Goal: Communication & Community: Answer question/provide support

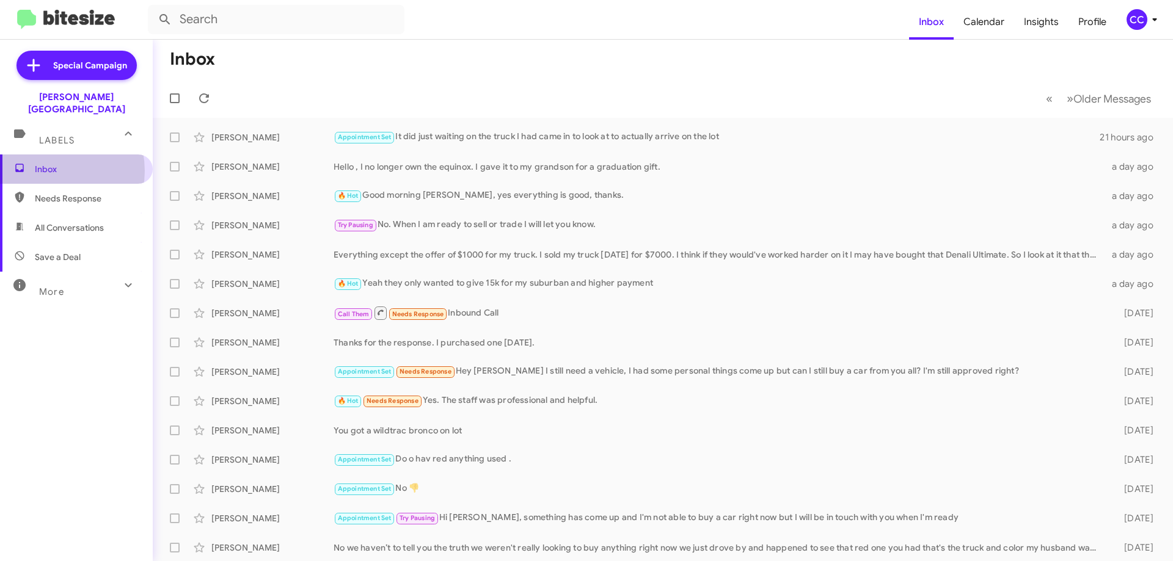
click at [49, 163] on span "Inbox" at bounding box center [87, 169] width 104 height 12
click at [67, 192] on span "Needs Response" at bounding box center [87, 198] width 104 height 12
type input "in:needs-response"
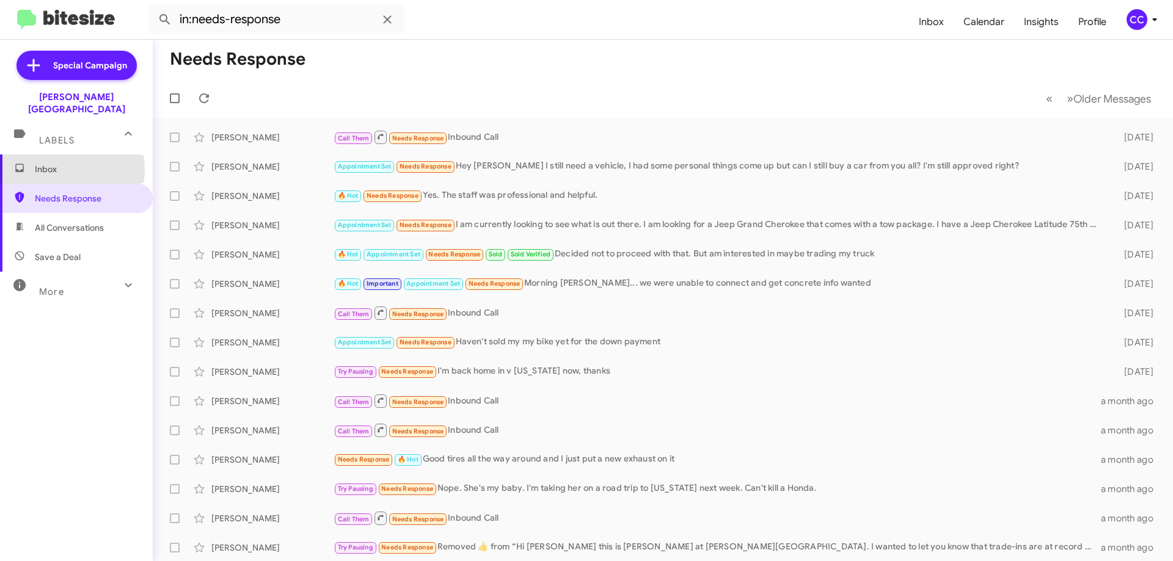
click at [50, 163] on span "Inbox" at bounding box center [87, 169] width 104 height 12
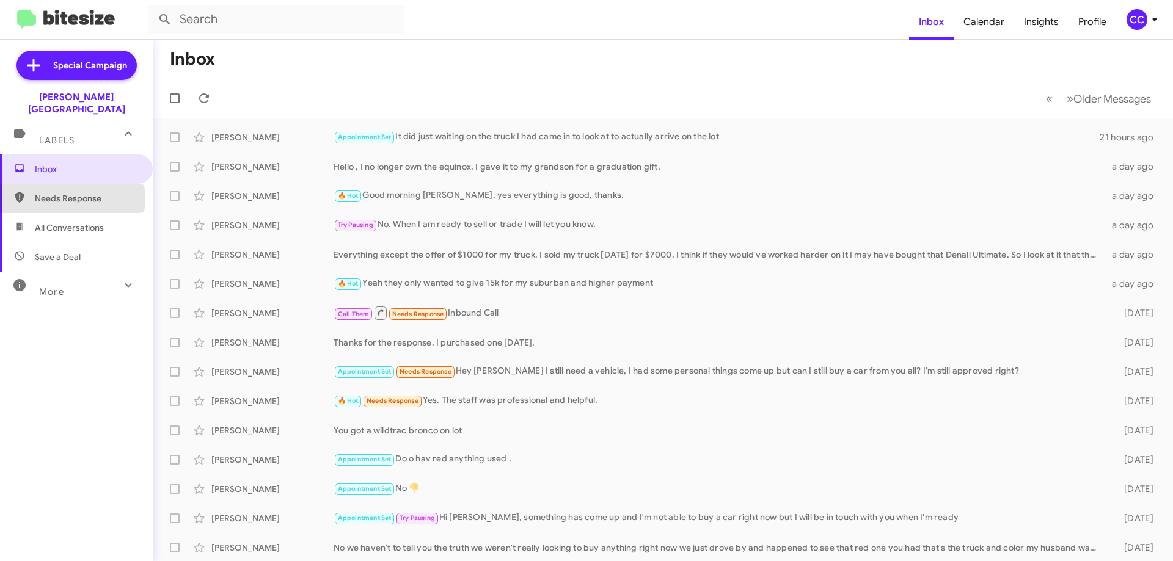
click at [72, 192] on span "Needs Response" at bounding box center [87, 198] width 104 height 12
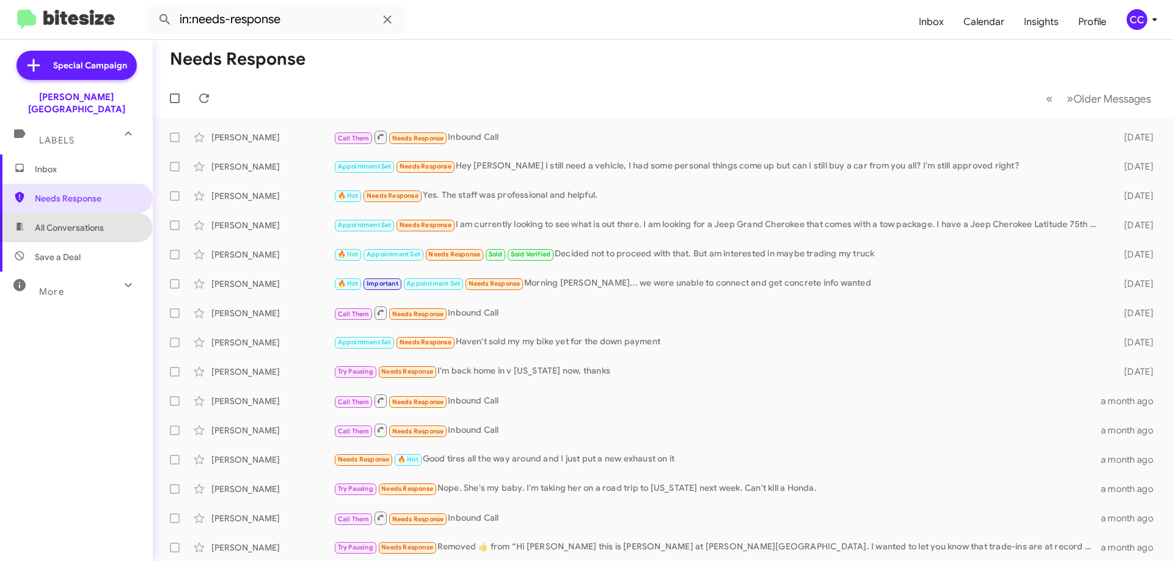
click at [75, 222] on span "All Conversations" at bounding box center [69, 228] width 69 height 12
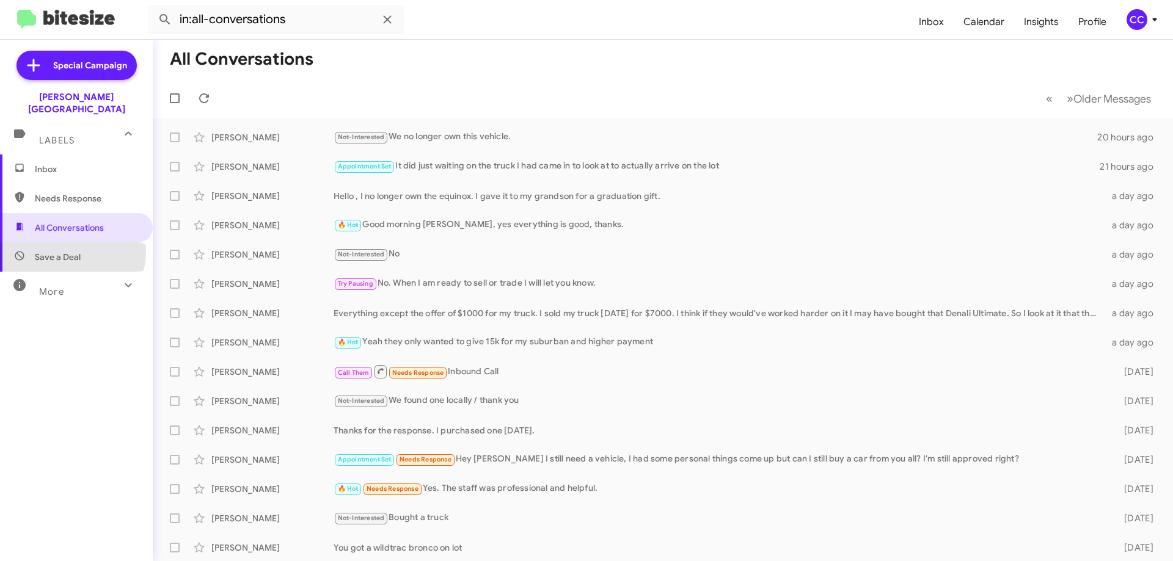
click at [63, 251] on span "Save a Deal" at bounding box center [58, 257] width 46 height 12
type input "in:not-interested"
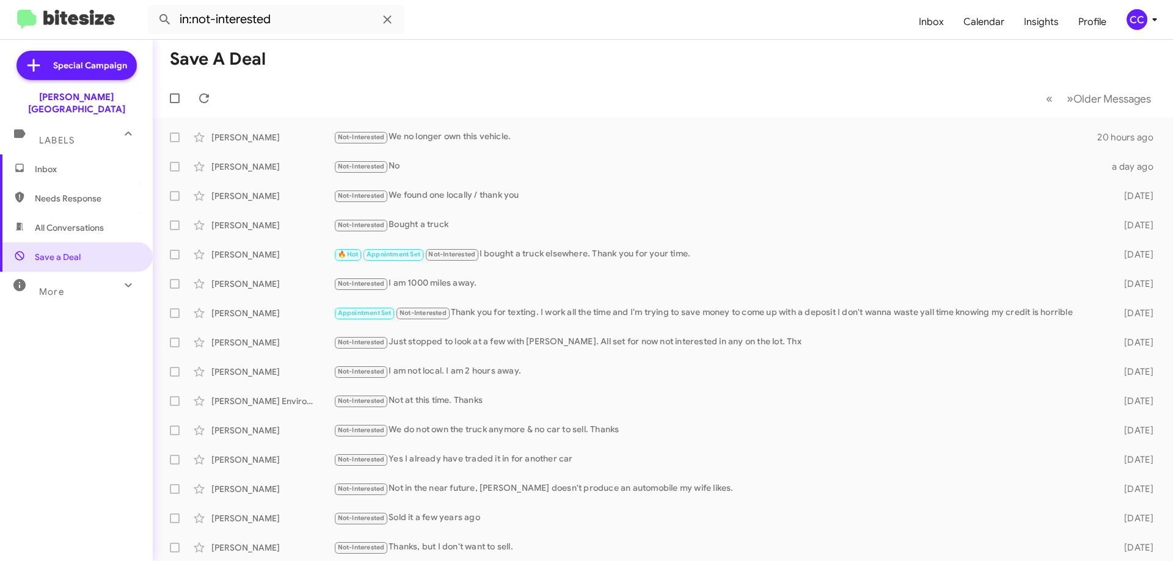
click at [46, 163] on span "Inbox" at bounding box center [87, 169] width 104 height 12
